Goal: Information Seeking & Learning: Learn about a topic

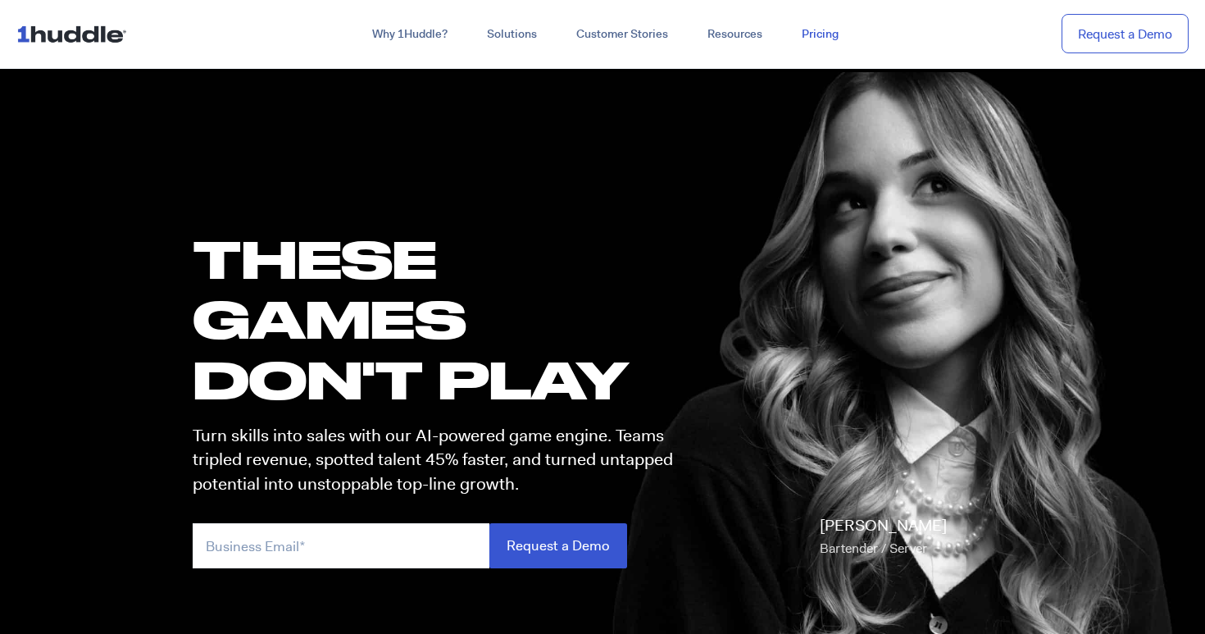
click at [813, 41] on link "Pricing" at bounding box center [820, 35] width 76 height 30
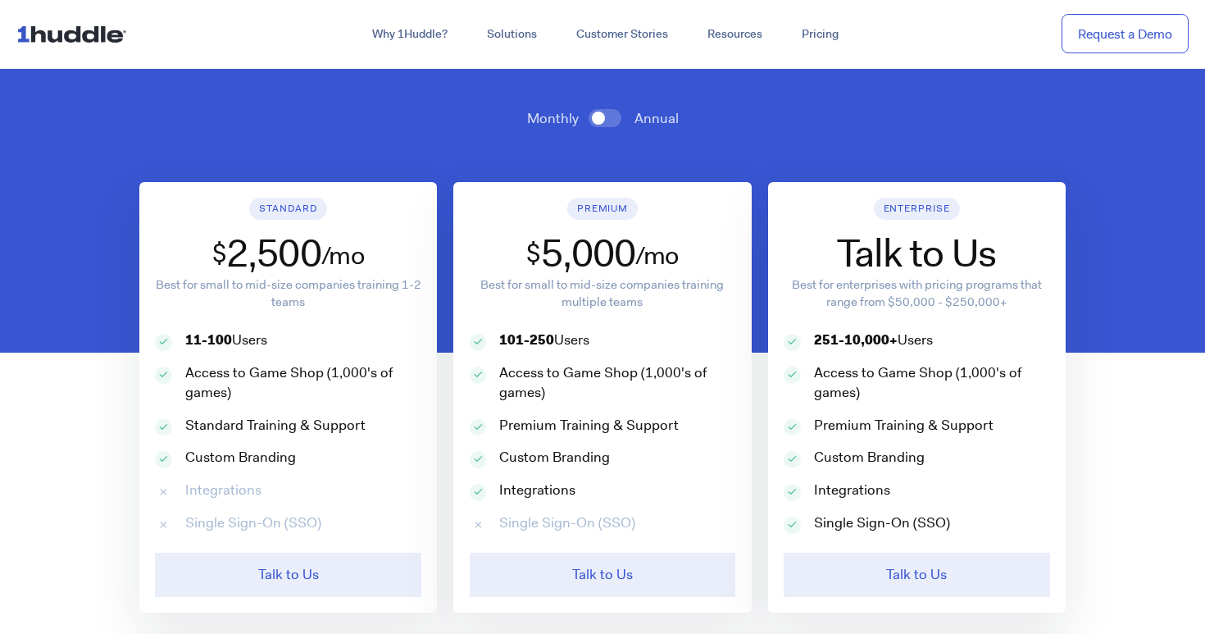
scroll to position [738, 0]
